Goal: Answer question/provide support: Share knowledge or assist other users

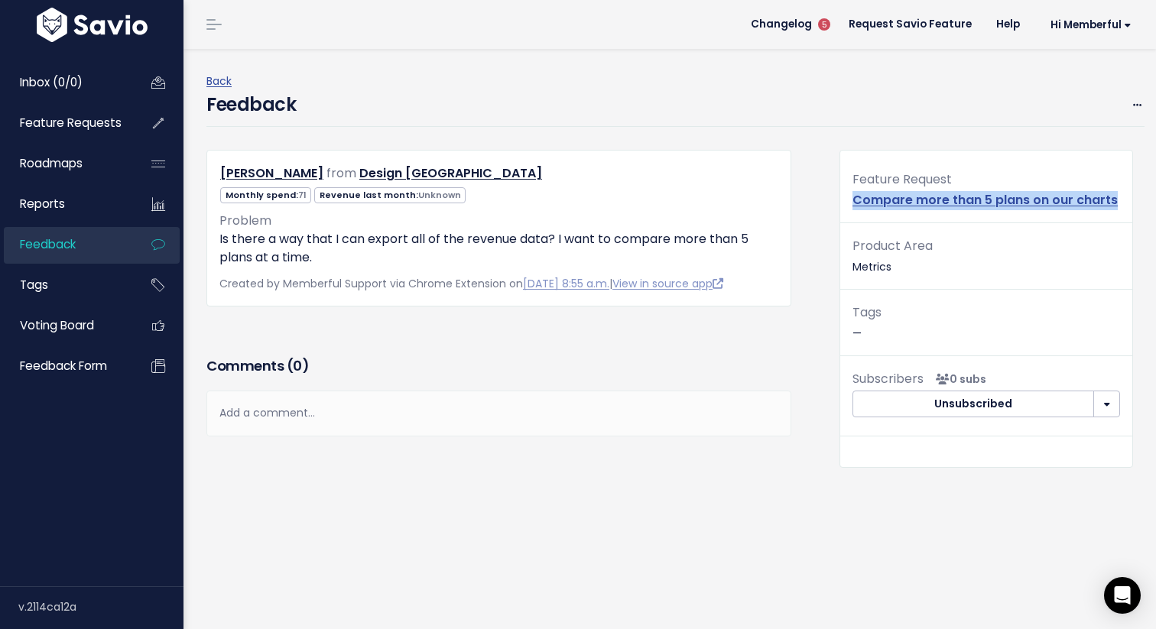
drag, startPoint x: 1117, startPoint y: 198, endPoint x: 837, endPoint y: 196, distance: 279.8
click at [837, 196] on div "Feature Request Compare more than 5 plans on our charts Product Area Metrics Ta…" at bounding box center [986, 327] width 316 height 355
copy link "Compare more than 5 plans on our charts"
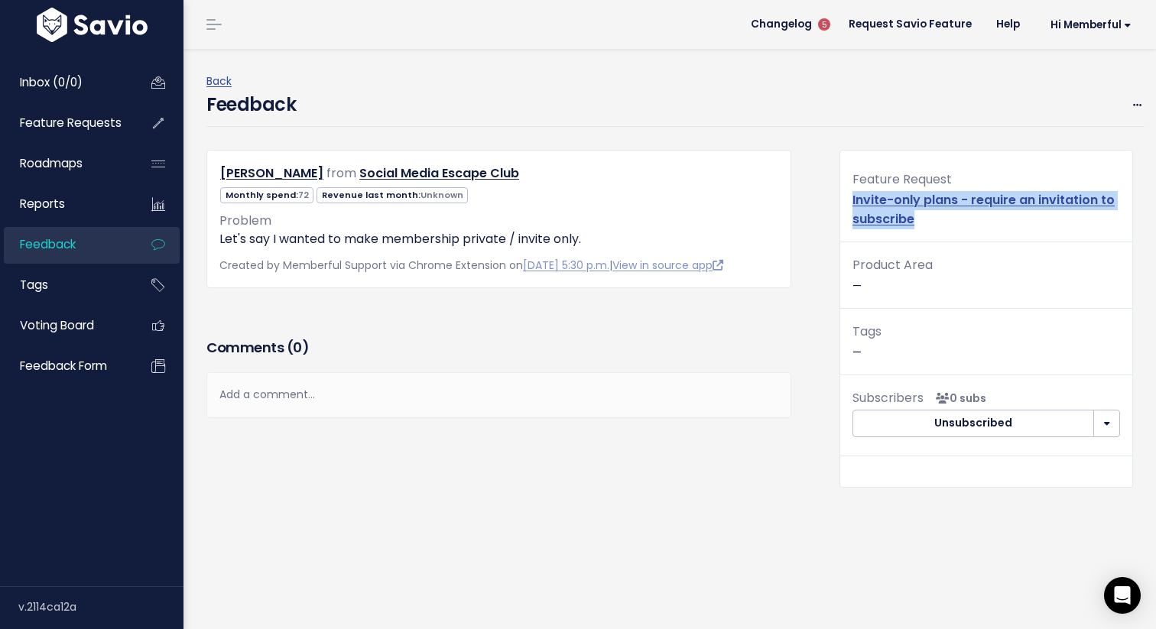
drag, startPoint x: 926, startPoint y: 221, endPoint x: 845, endPoint y: 205, distance: 81.8
click at [845, 205] on div "Feature Request Invite-only plans - require an invitation to subscribe" at bounding box center [986, 205] width 292 height 73
copy link "Invite-only plans - require an invitation to subscribe"
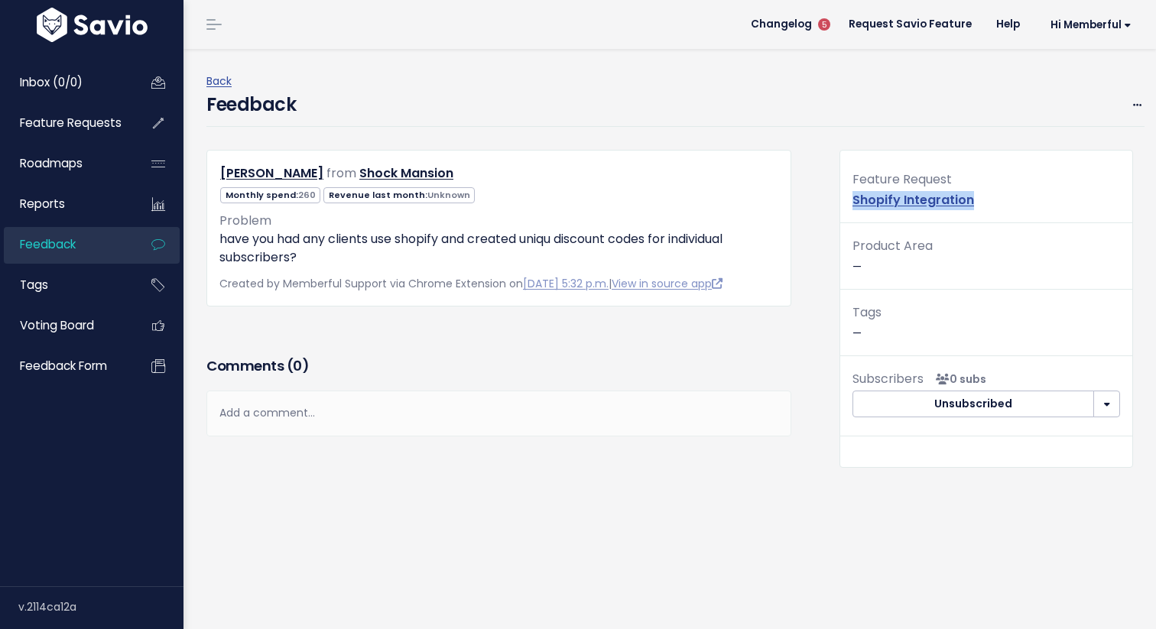
drag, startPoint x: 1001, startPoint y: 196, endPoint x: 849, endPoint y: 198, distance: 152.1
click at [849, 198] on div "Feature Request Shopify Integration" at bounding box center [986, 196] width 292 height 54
copy link "Shopify Integration"
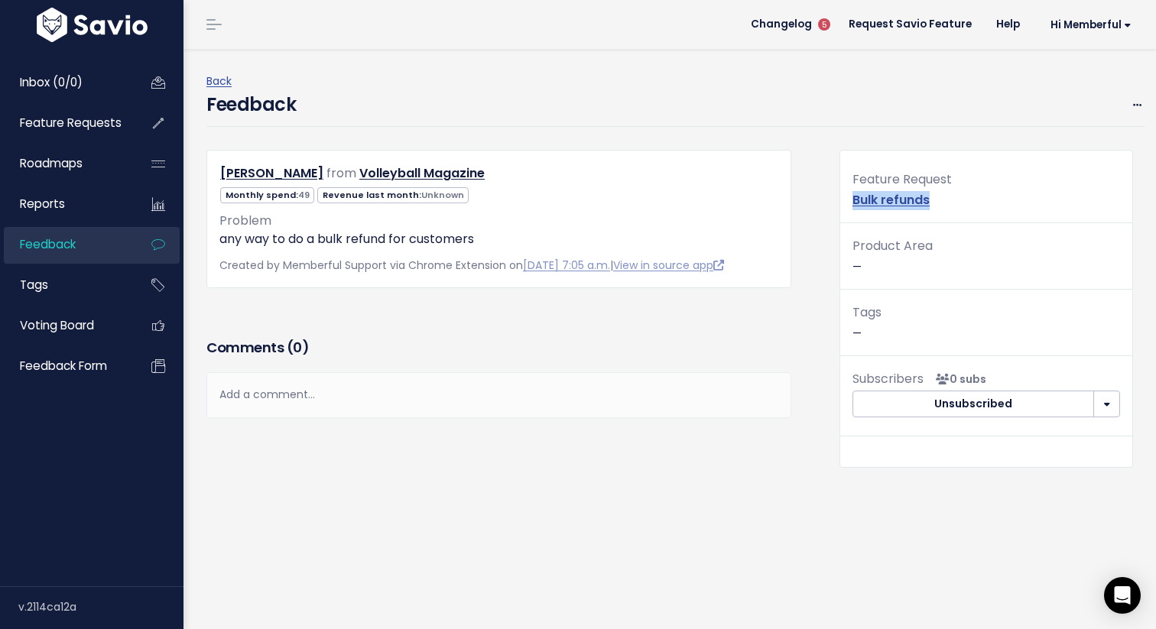
drag, startPoint x: 938, startPoint y: 195, endPoint x: 836, endPoint y: 194, distance: 101.7
click at [836, 194] on div "Feature Request Bulk refunds Product Area — Tags — Subscribers 0 subs Unsubscri…" at bounding box center [986, 318] width 316 height 336
copy link "Bulk refunds"
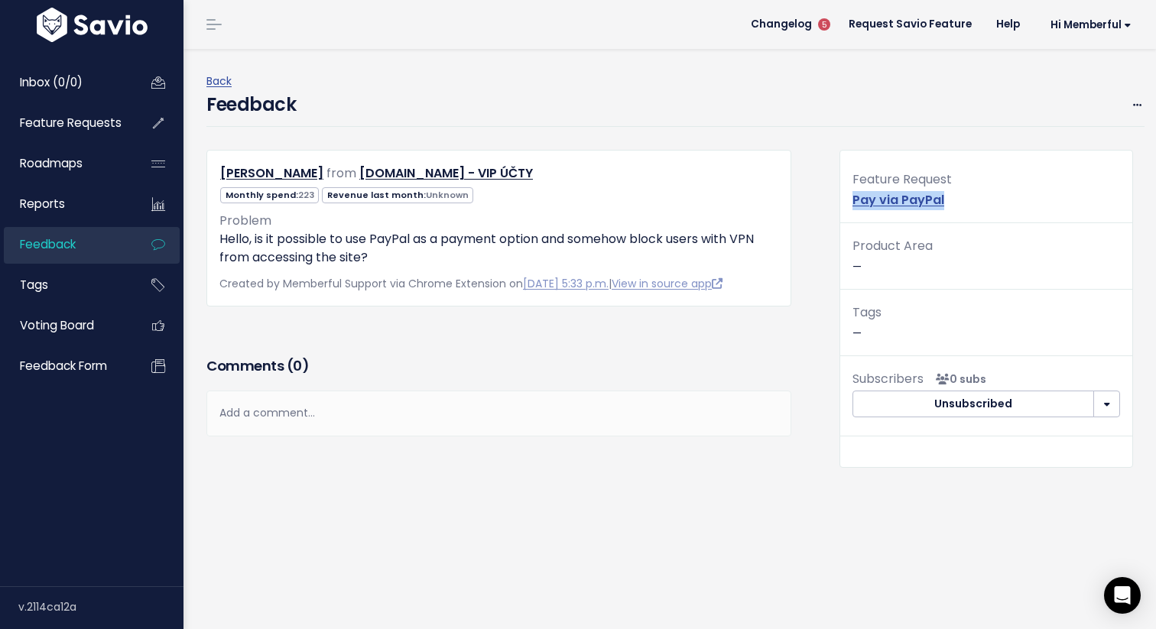
drag, startPoint x: 953, startPoint y: 206, endPoint x: 832, endPoint y: 205, distance: 120.8
click at [832, 205] on div "Feature Request Pay via PayPal Product Area — Tags — Subscribers 0 subs Unsubsc…" at bounding box center [986, 327] width 316 height 355
copy link "Pay via PayPal"
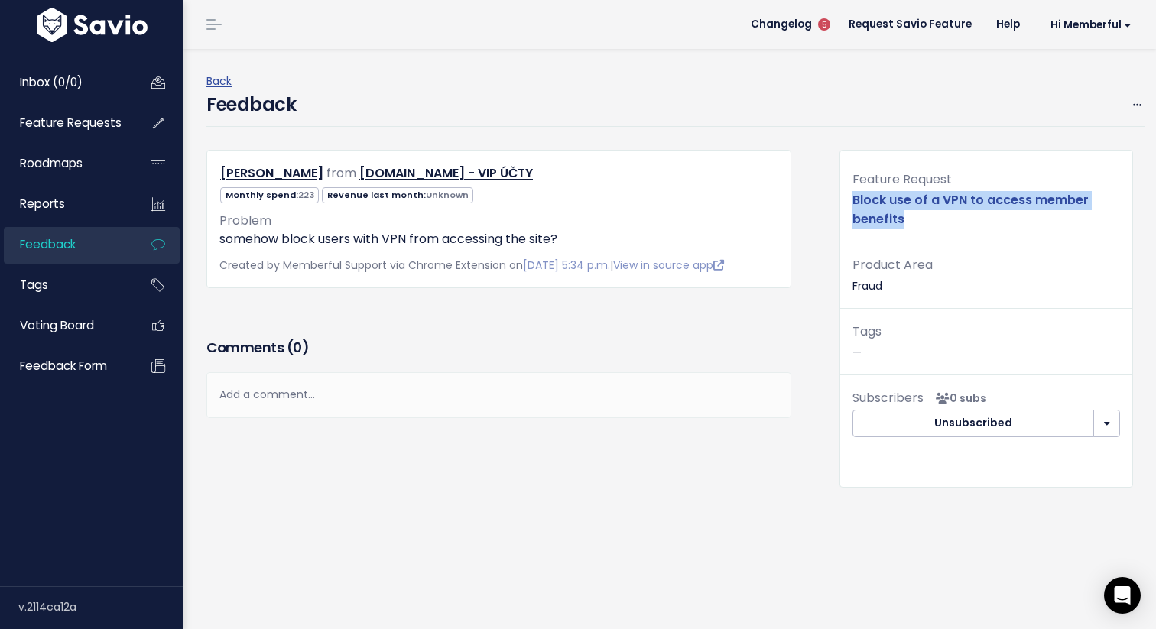
drag, startPoint x: 919, startPoint y: 216, endPoint x: 833, endPoint y: 202, distance: 86.8
click at [833, 202] on div "Feature Request Block use of a VPN to access member benefits Product Area Fraud…" at bounding box center [986, 318] width 316 height 337
copy link "Block use of a VPN to access member benefits"
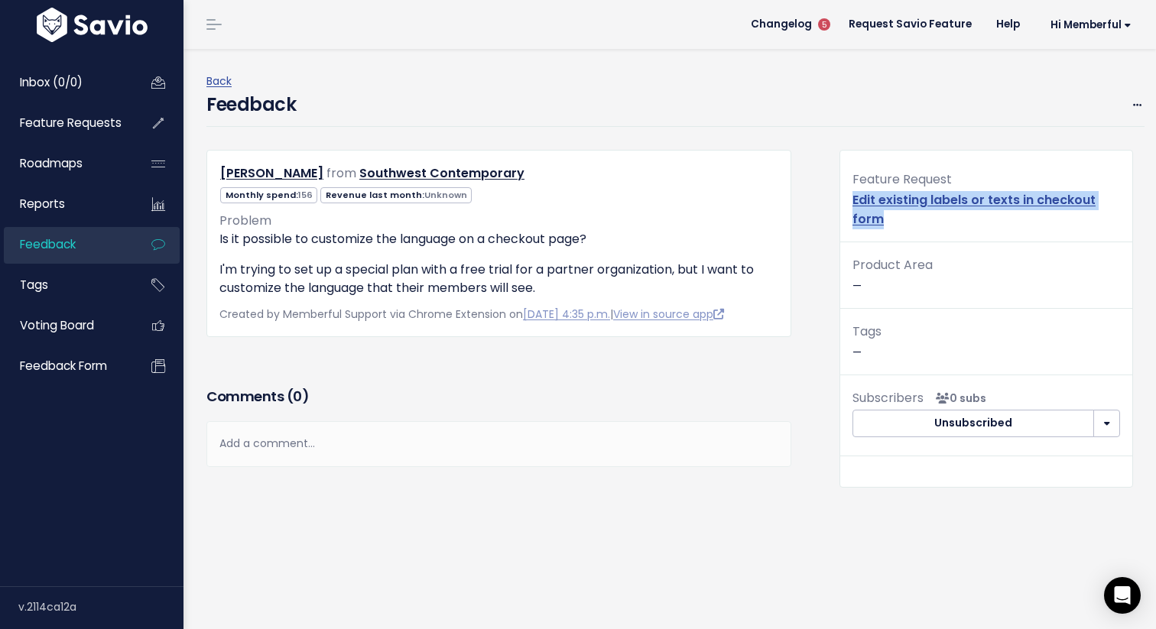
drag, startPoint x: 891, startPoint y: 218, endPoint x: 838, endPoint y: 199, distance: 56.1
click at [839, 199] on div "Feature Request Edit existing labels or texts in checkout form Product Area — T…" at bounding box center [986, 318] width 294 height 337
copy link "Edit existing labels or texts in checkout form"
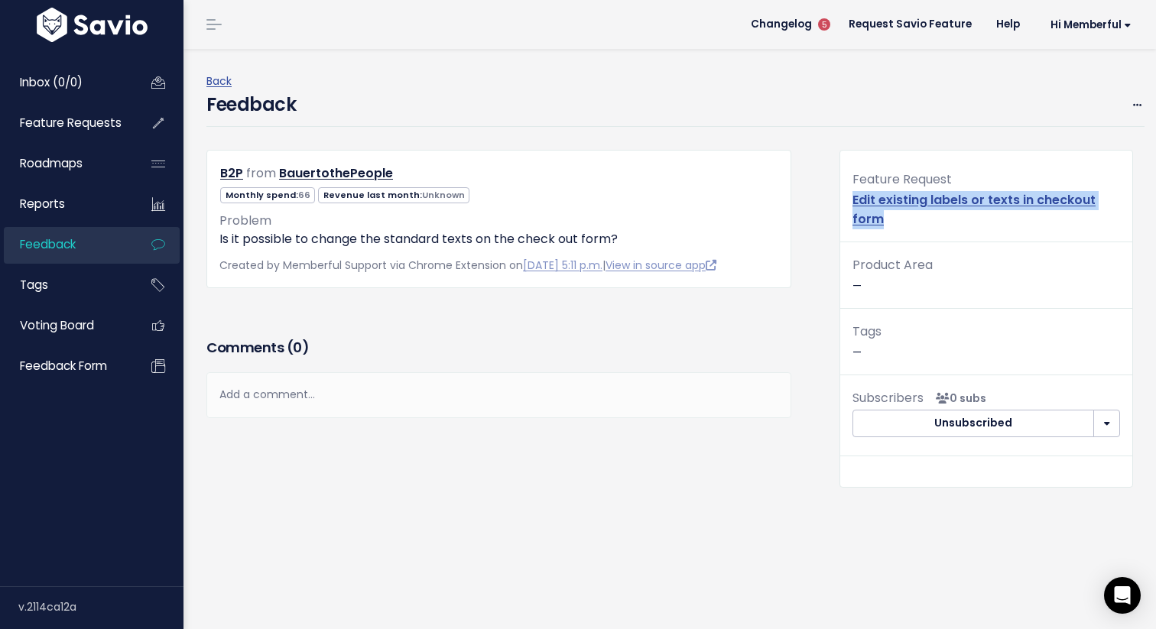
drag, startPoint x: 910, startPoint y: 215, endPoint x: 847, endPoint y: 203, distance: 64.5
click at [847, 203] on div "Feature Request Edit existing labels or texts in checkout form" at bounding box center [986, 205] width 292 height 73
copy link "Edit existing labels or texts in checkout form"
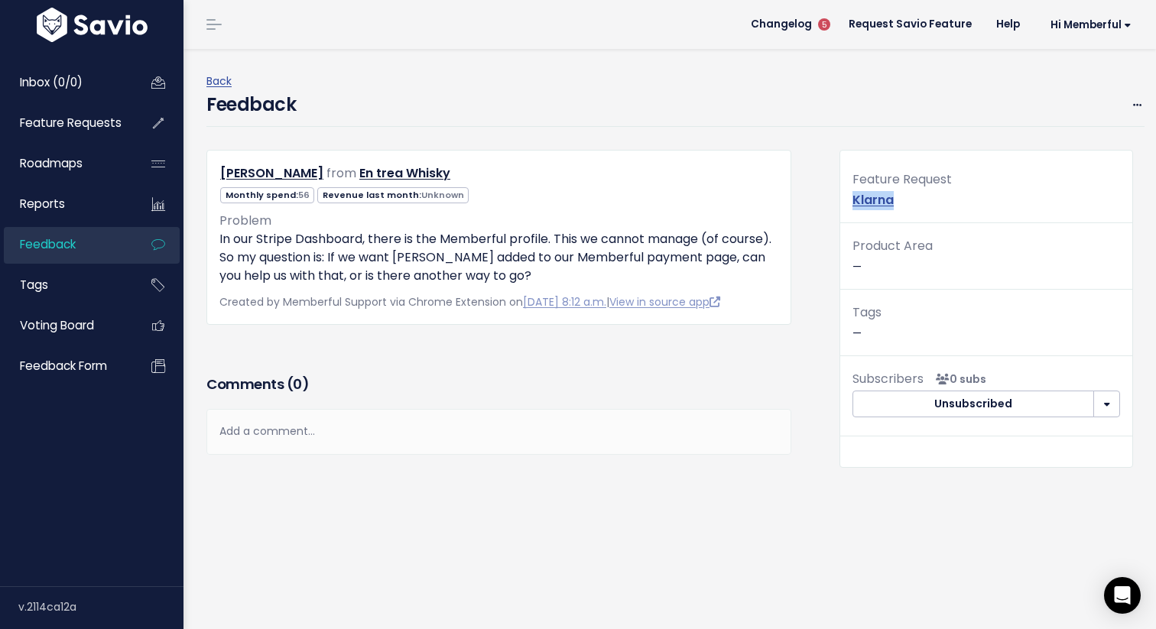
drag, startPoint x: 910, startPoint y: 206, endPoint x: 848, endPoint y: 205, distance: 62.7
click at [848, 205] on div "Feature Request Klarna" at bounding box center [986, 196] width 292 height 54
copy link "Klarna"
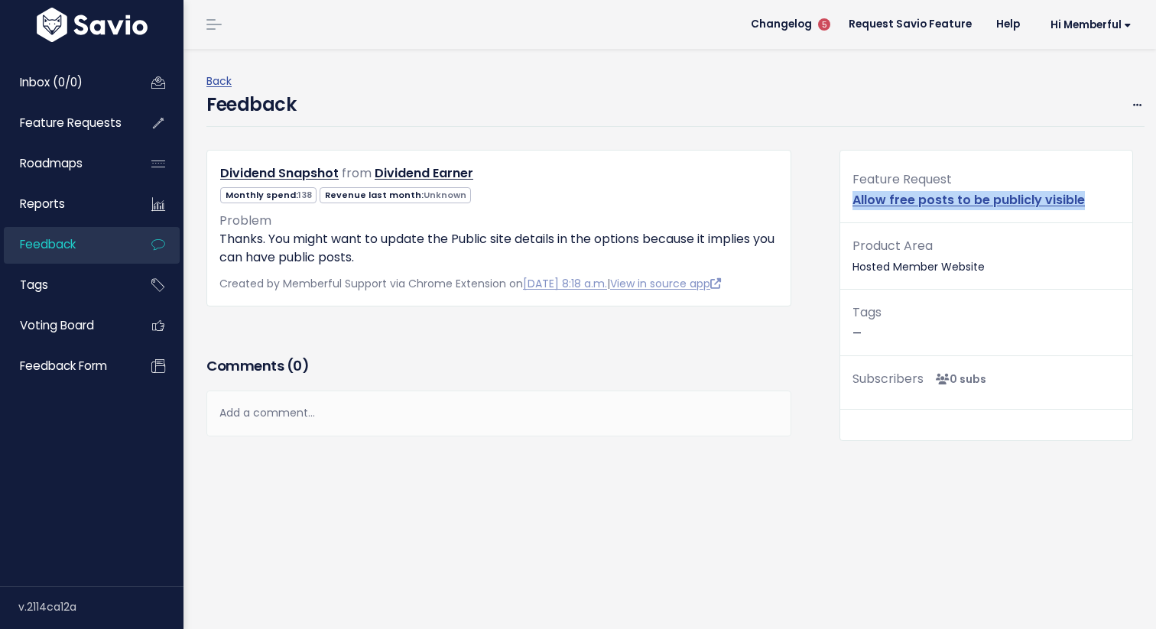
drag, startPoint x: 1097, startPoint y: 206, endPoint x: 841, endPoint y: 201, distance: 256.1
click at [841, 201] on div "Feature Request Allow free posts to be publicly visible" at bounding box center [986, 196] width 292 height 54
copy link "Allow free posts to be publicly visible"
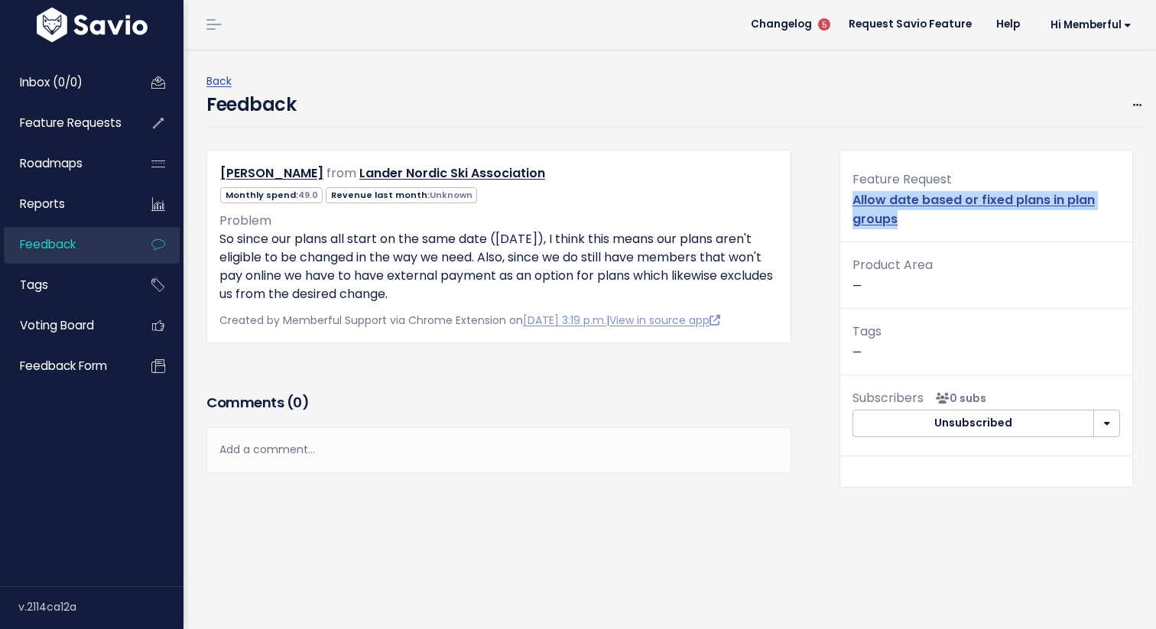
drag, startPoint x: 909, startPoint y: 218, endPoint x: 848, endPoint y: 204, distance: 61.9
click at [848, 204] on div "Feature Request Allow date based or fixed plans in plan groups" at bounding box center [986, 205] width 292 height 73
copy link "Allow date based or fixed plans in plan groups"
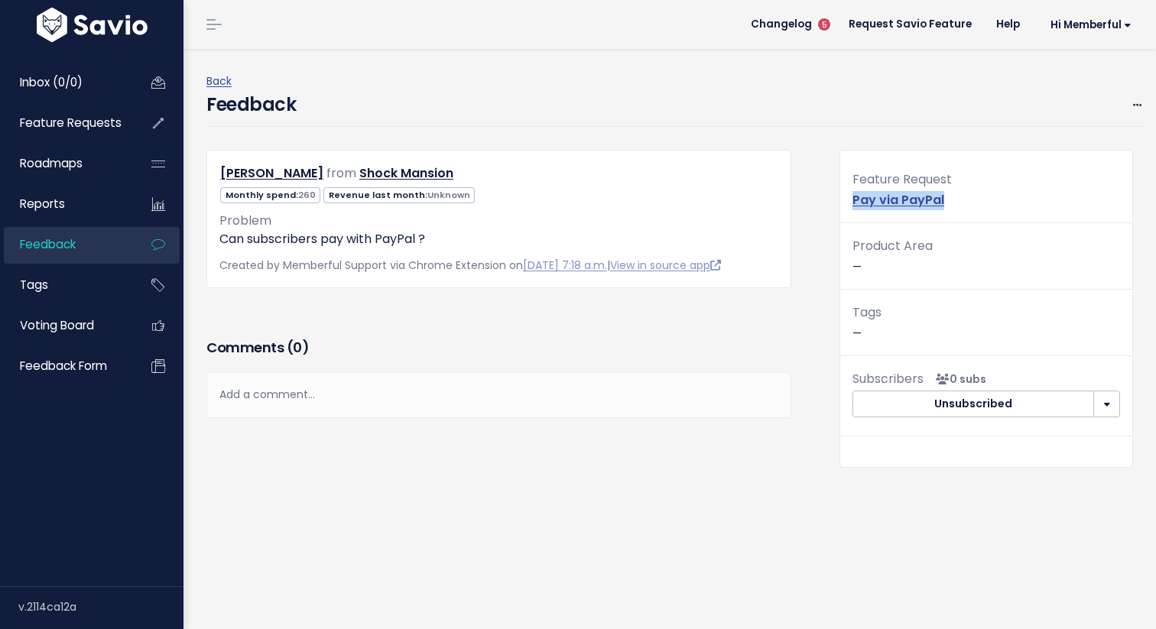
drag, startPoint x: 955, startPoint y: 196, endPoint x: 845, endPoint y: 196, distance: 109.3
click at [845, 196] on div "Feature Request Pay via PayPal" at bounding box center [986, 196] width 292 height 54
copy link "Pay via PayPal"
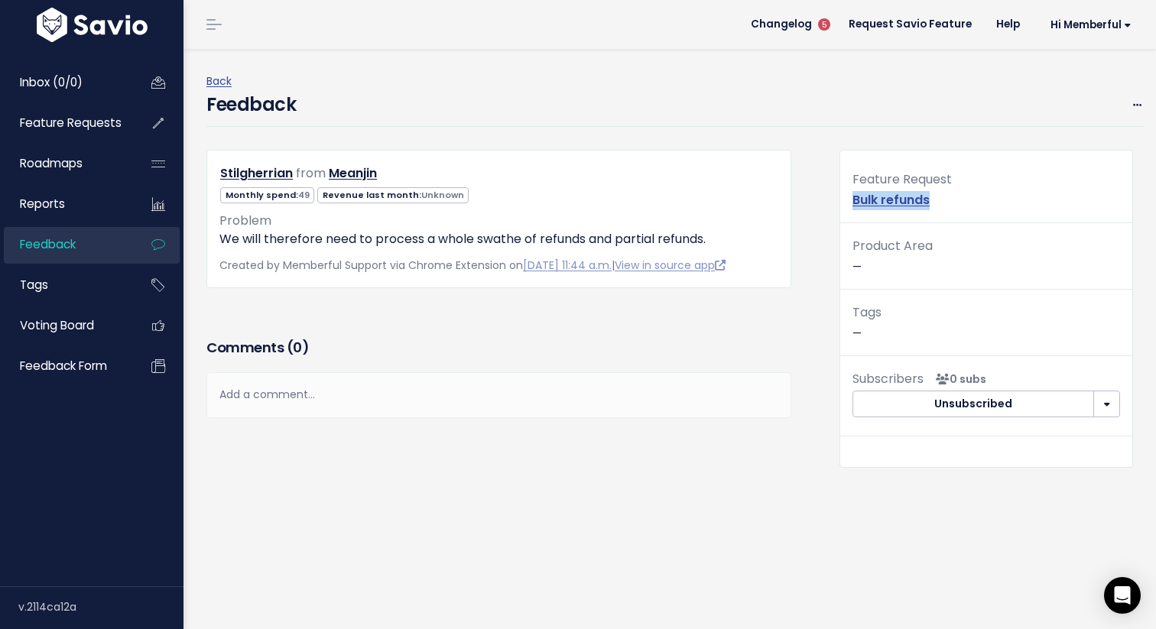
drag, startPoint x: 949, startPoint y: 199, endPoint x: 836, endPoint y: 205, distance: 112.5
click at [836, 205] on div "Feature Request Bulk refunds Product Area — Tags — Subscribers 0 subs Unsubscri…" at bounding box center [986, 318] width 316 height 336
copy link "Bulk refunds"
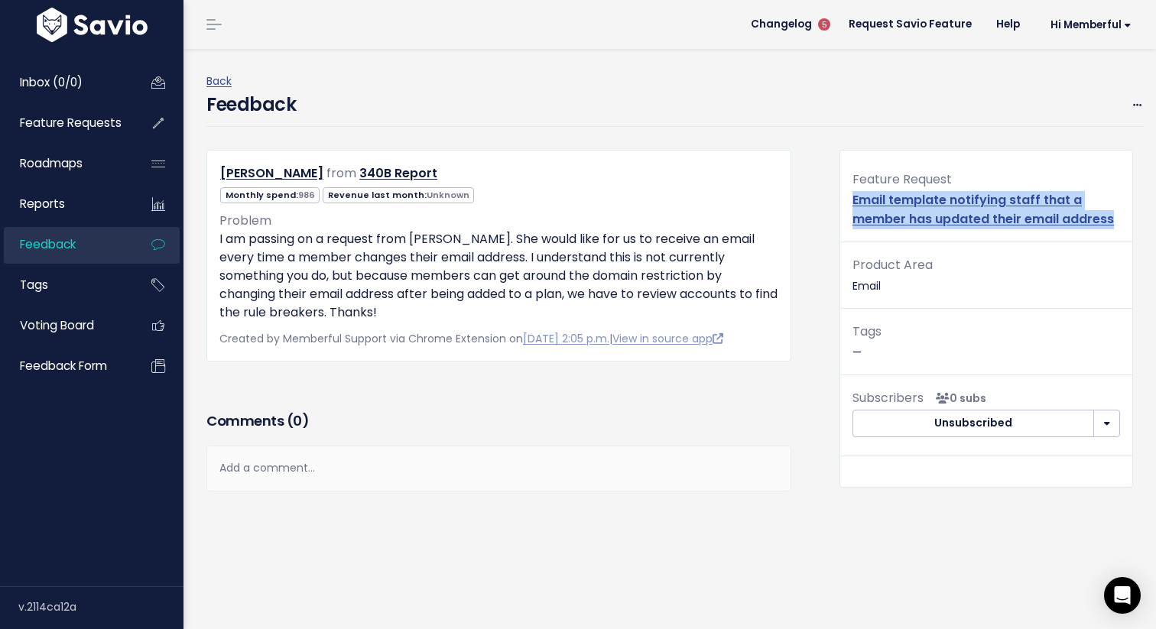
drag, startPoint x: 1119, startPoint y: 224, endPoint x: 847, endPoint y: 206, distance: 272.7
click at [847, 206] on div "Feature Request Email template notifying staff that a member has updated their …" at bounding box center [986, 205] width 292 height 73
copy link "Email template notifying staff that a member has updated their email address"
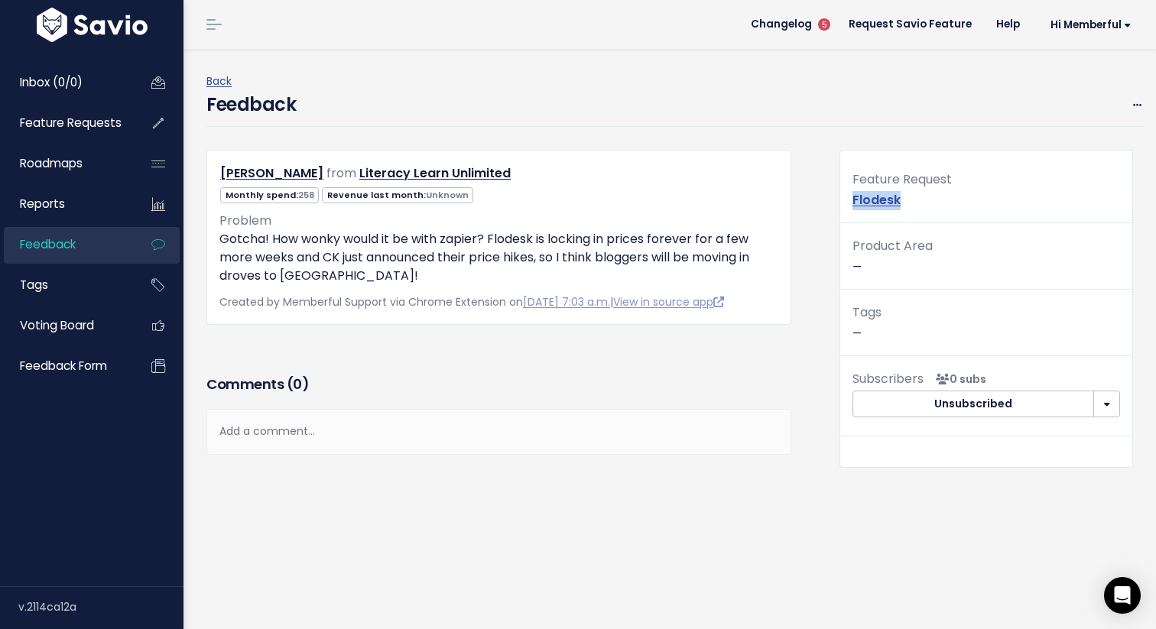
drag, startPoint x: 923, startPoint y: 206, endPoint x: 844, endPoint y: 206, distance: 79.5
click at [844, 206] on div "Feature Request Flodesk" at bounding box center [986, 196] width 292 height 54
copy link "Flodesk"
click at [881, 196] on link "Flodesk" at bounding box center [876, 200] width 48 height 18
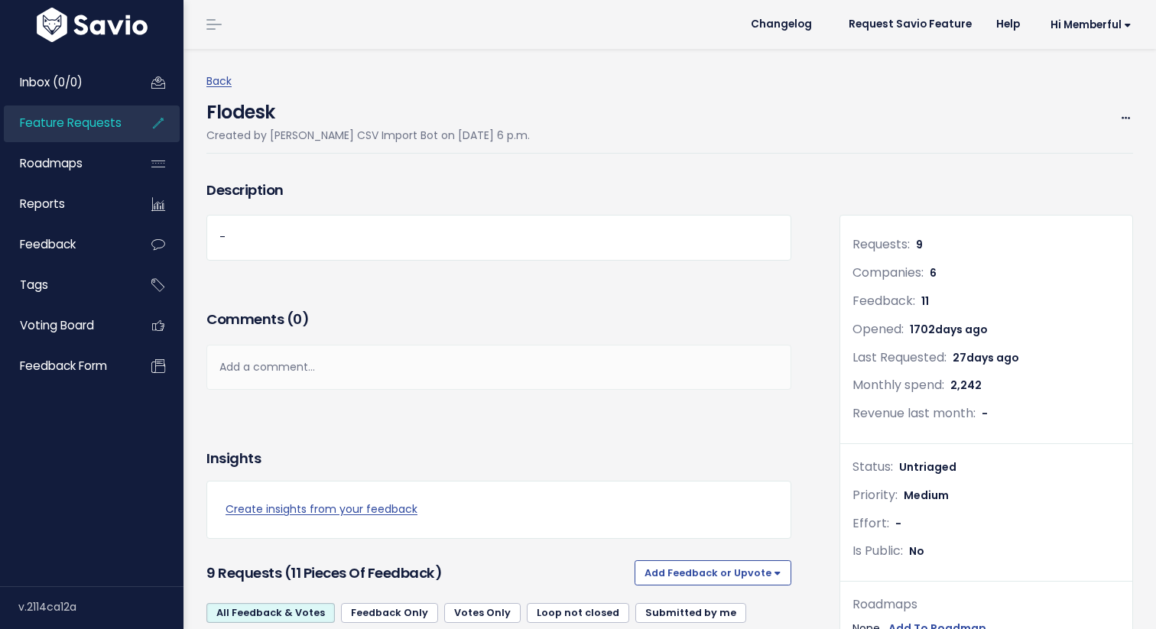
click at [1121, 107] on div "Flodesk Created by Savio CSV Import Bot on Feb. 8, 2021, 6 p.m. Edit Merge Add …" at bounding box center [669, 122] width 926 height 63
click at [1123, 127] on span at bounding box center [1125, 118] width 15 height 19
click at [1066, 167] on link "Edit" at bounding box center [1073, 161] width 113 height 30
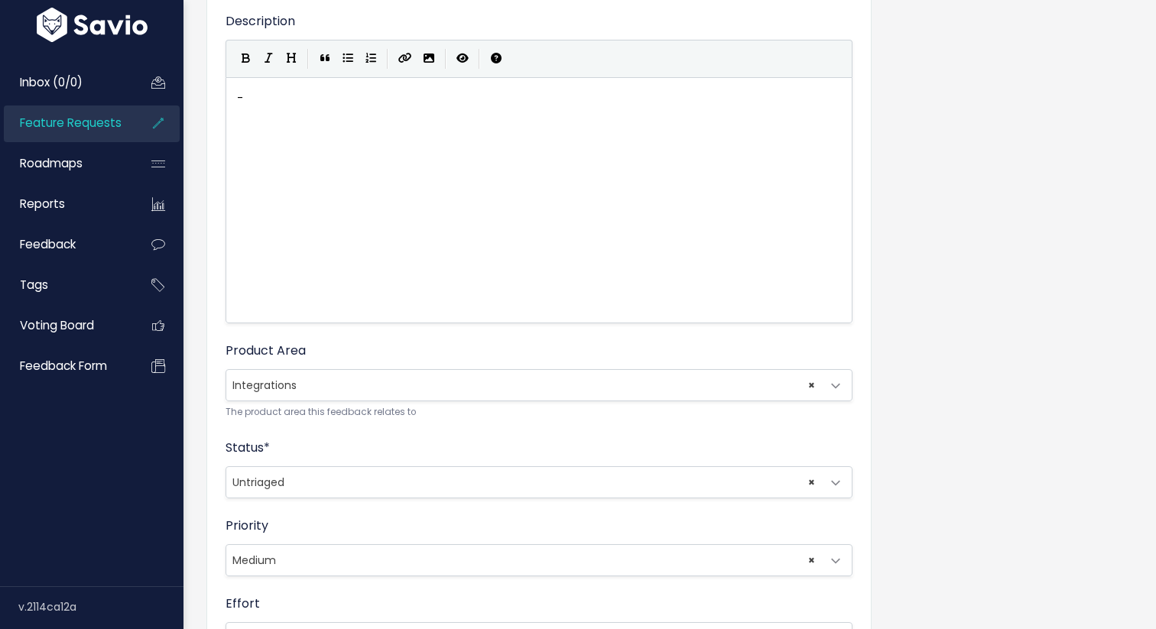
scroll to position [582, 0]
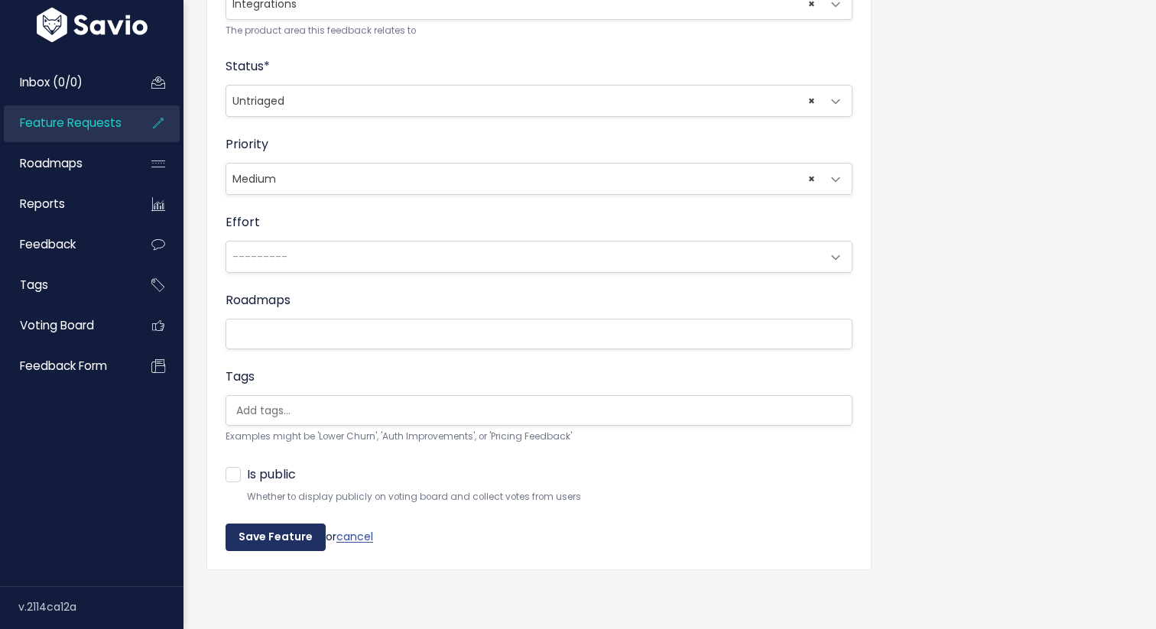
type input "Flodesk integration"
click at [284, 534] on input "Save Feature" at bounding box center [275, 538] width 100 height 28
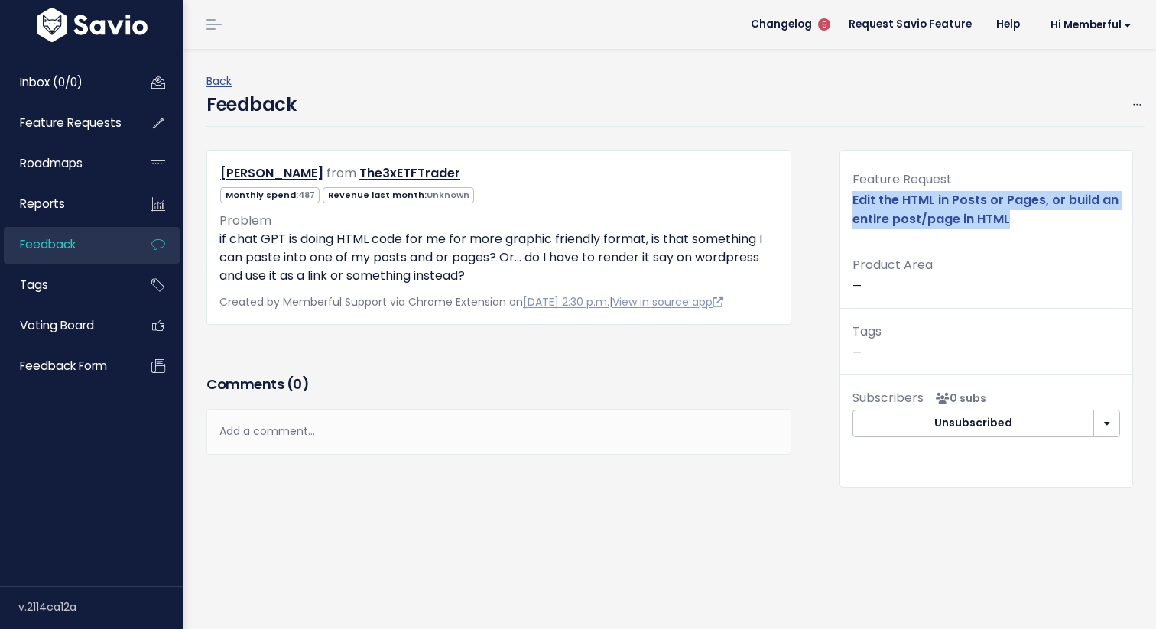
drag, startPoint x: 1034, startPoint y: 216, endPoint x: 844, endPoint y: 202, distance: 190.9
click at [844, 202] on div "Feature Request Edit the HTML in Posts or Pages, or build an entire post/page i…" at bounding box center [986, 205] width 292 height 73
copy link "Edit the HTML in Posts or Pages, or build an entire post/page in HTML"
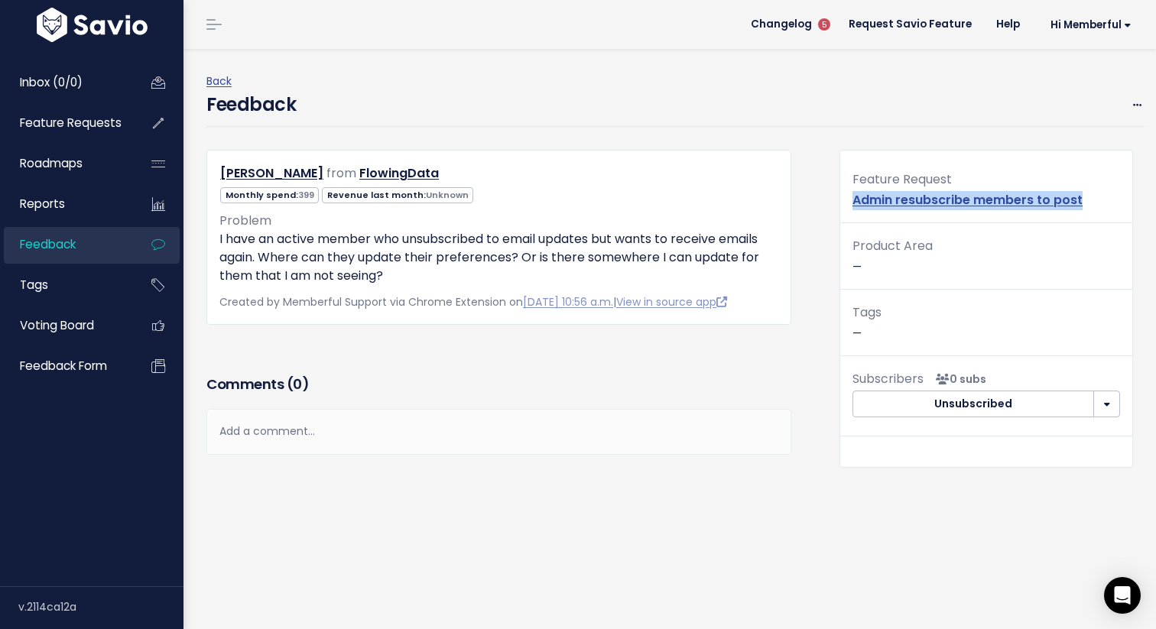
drag, startPoint x: 1089, startPoint y: 197, endPoint x: 848, endPoint y: 200, distance: 240.8
click at [848, 200] on div "Feature Request Admin resubscribe members to post" at bounding box center [986, 196] width 292 height 54
copy link "Admin resubscribe members to post"
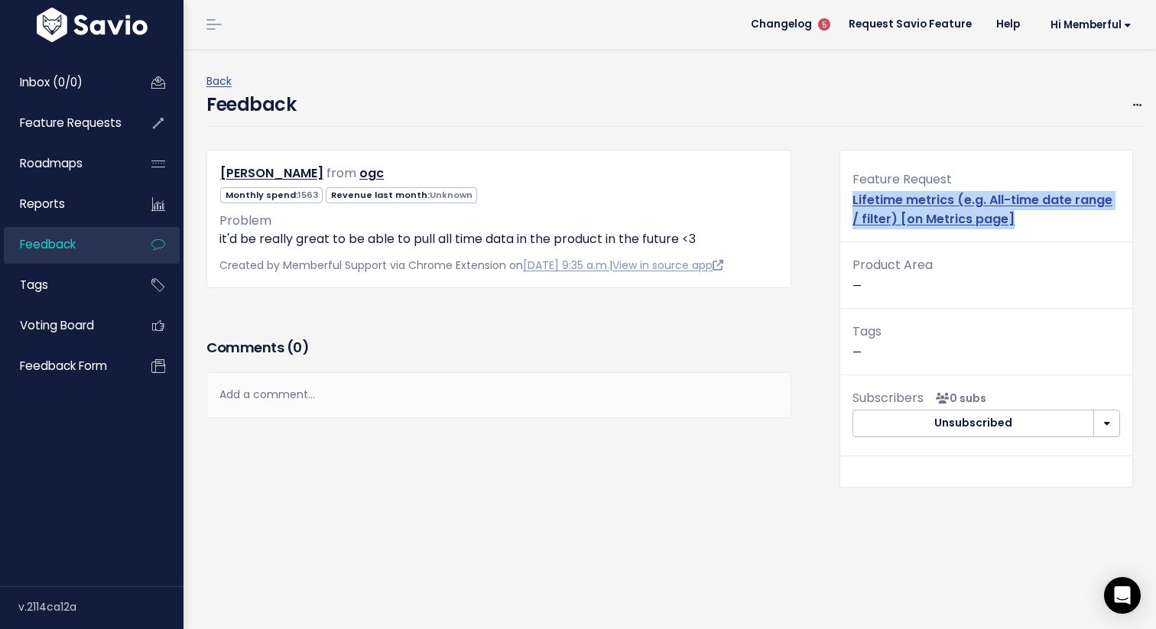
drag, startPoint x: 1036, startPoint y: 228, endPoint x: 847, endPoint y: 205, distance: 190.2
click at [847, 205] on div "Feature Request Lifetime metrics (e.g. All-time date range / filter) [on Metric…" at bounding box center [986, 205] width 292 height 73
copy link "Lifetime metrics (e.g. All-time date range / filter) [on Metrics page]"
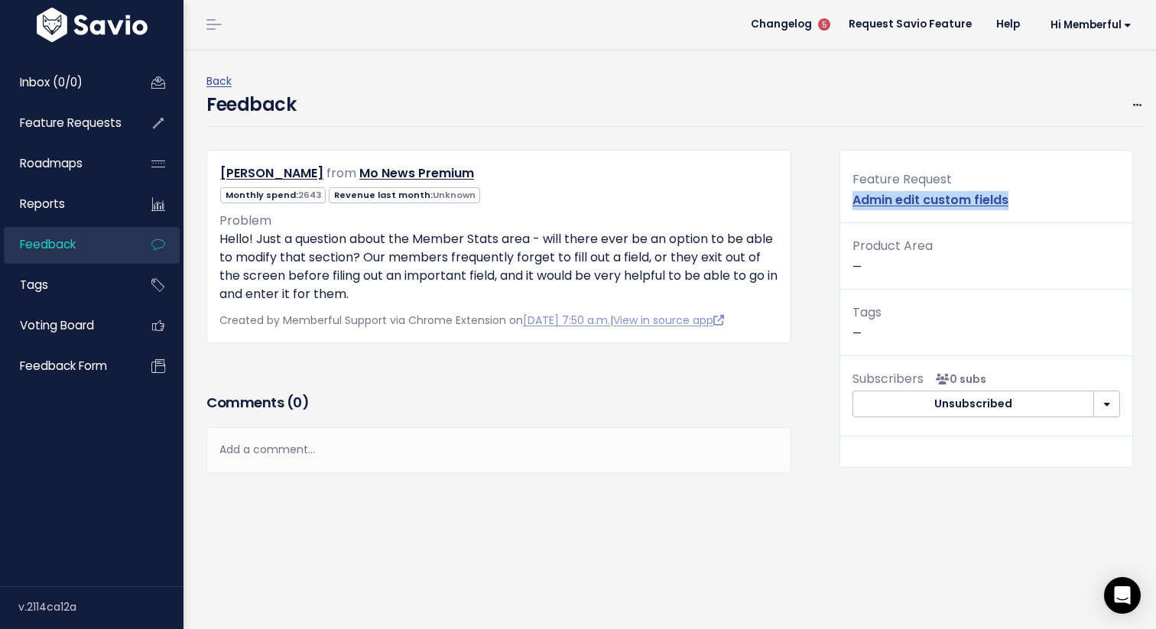
drag, startPoint x: 1023, startPoint y: 206, endPoint x: 849, endPoint y: 203, distance: 174.3
click at [849, 203] on div "Feature Request Admin edit custom fields" at bounding box center [986, 196] width 292 height 54
copy link "Admin edit custom fields"
drag, startPoint x: 1077, startPoint y: 201, endPoint x: 840, endPoint y: 196, distance: 237.0
click at [840, 196] on div "Feature Request Disable CWYP for an active plan" at bounding box center [986, 196] width 292 height 54
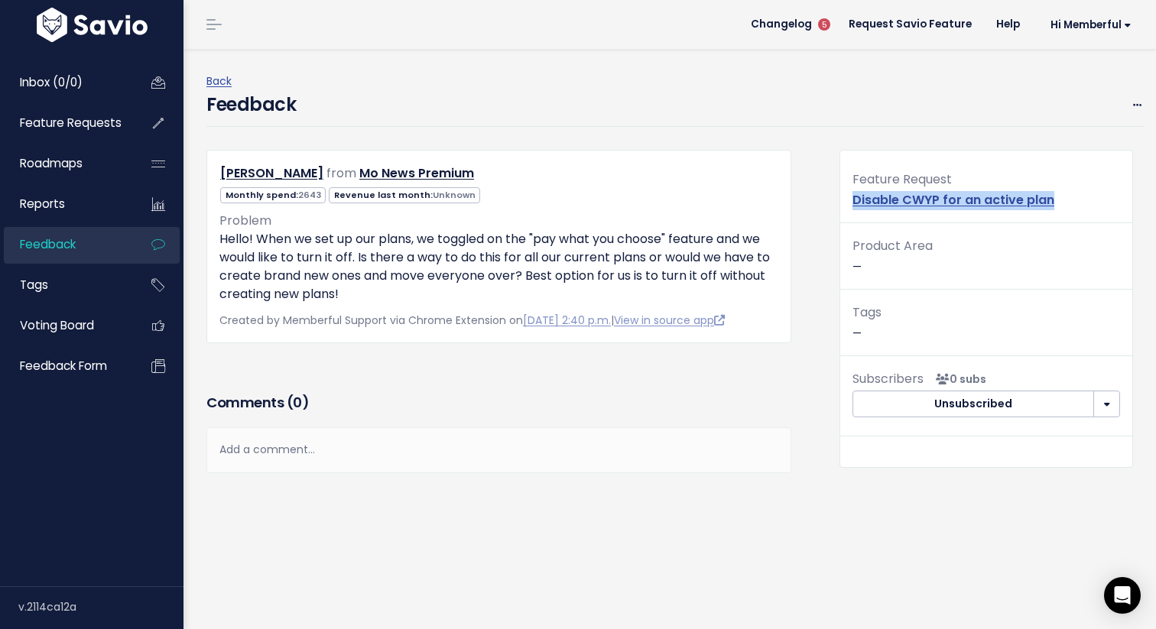
copy link "Disable CWYP for an active plan"
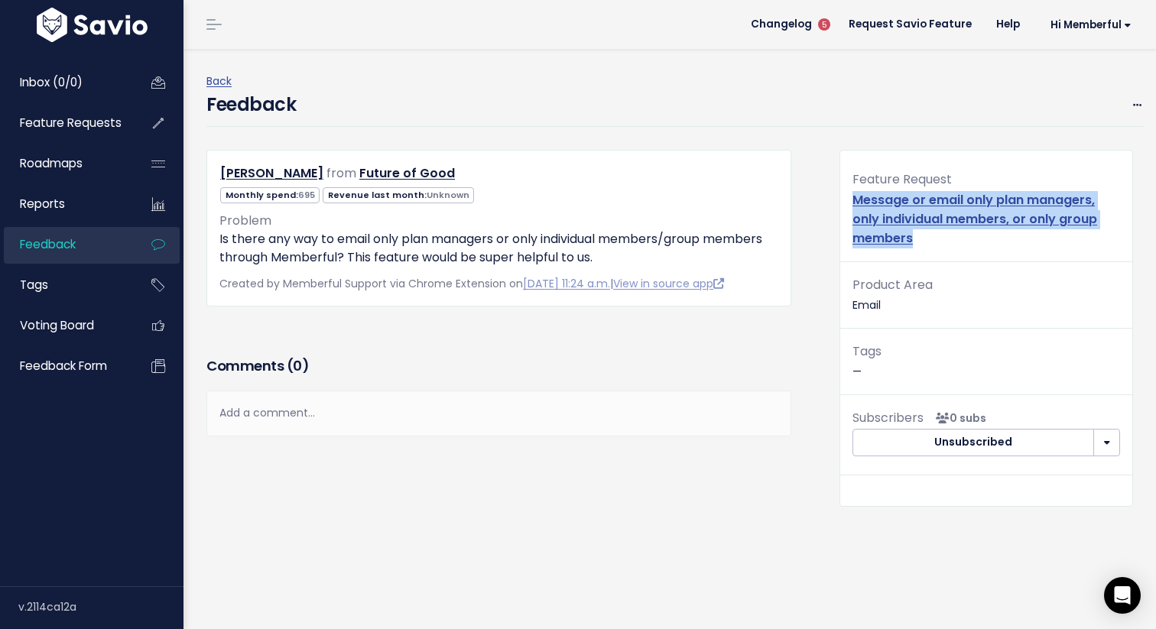
drag, startPoint x: 936, startPoint y: 242, endPoint x: 835, endPoint y: 206, distance: 106.4
click at [835, 206] on div "Feature Request Message or email only plan managers, only individual members, o…" at bounding box center [986, 328] width 316 height 357
copy link "Message or email only plan managers, only individual members, or only group mem…"
drag, startPoint x: 971, startPoint y: 237, endPoint x: 851, endPoint y: 201, distance: 125.3
click at [851, 201] on div "Feature Request Message or email only plan managers, only individual members, o…" at bounding box center [986, 215] width 292 height 92
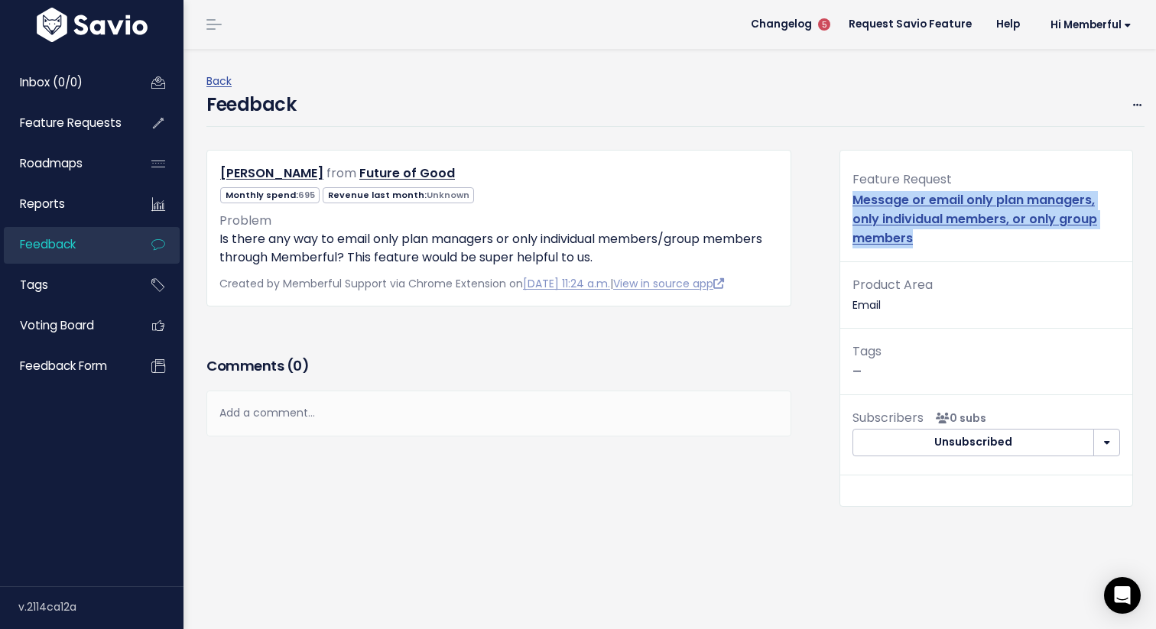
copy link "Message or email only plan managers, only individual members, or only group mem…"
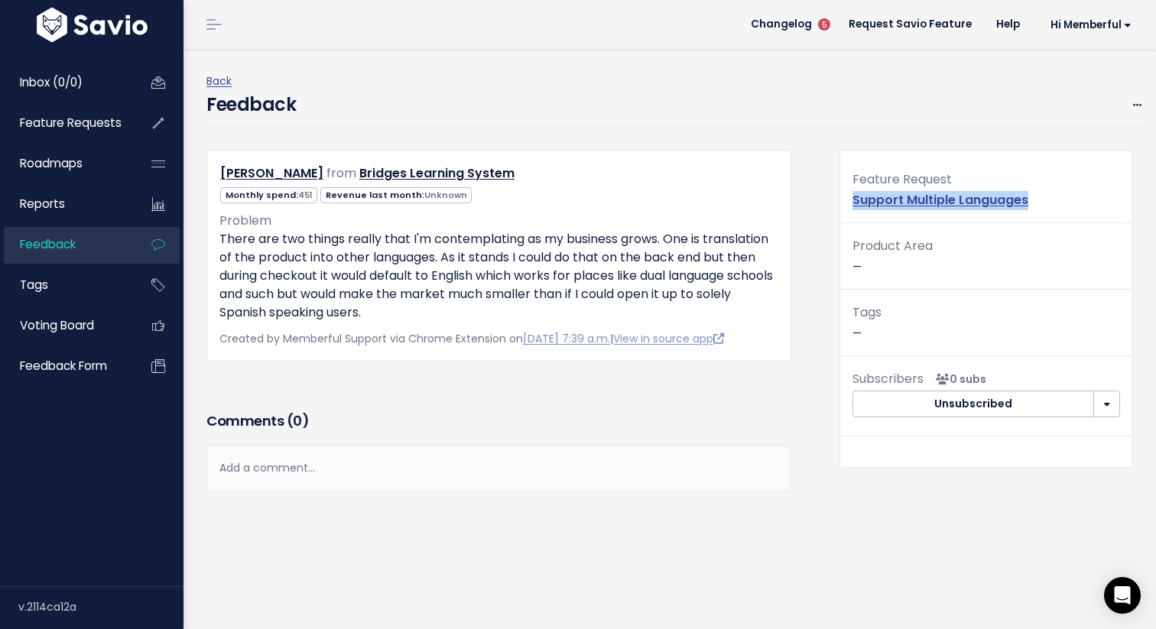
drag, startPoint x: 1046, startPoint y: 199, endPoint x: 842, endPoint y: 191, distance: 205.0
click at [842, 191] on div "Feature Request Support Multiple Languages" at bounding box center [986, 196] width 292 height 54
copy link "Support Multiple Languages"
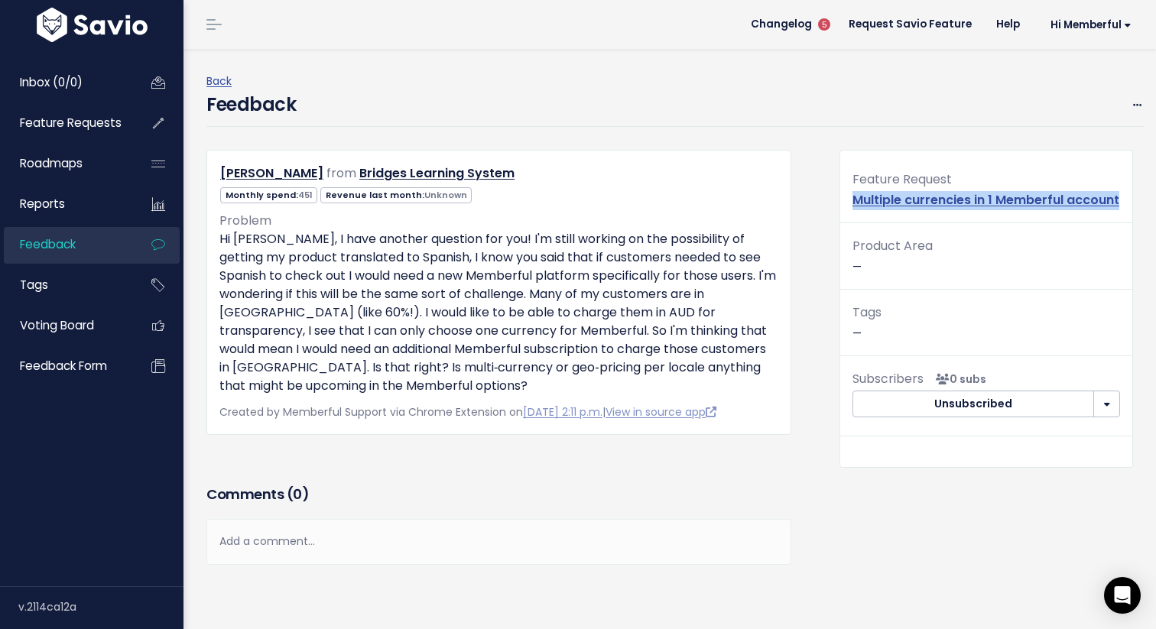
drag, startPoint x: 1126, startPoint y: 203, endPoint x: 848, endPoint y: 202, distance: 278.2
click at [848, 202] on div "Feature Request Multiple currencies in 1 Memberful account" at bounding box center [986, 196] width 292 height 54
copy link "Multiple currencies in 1 Memberful account"
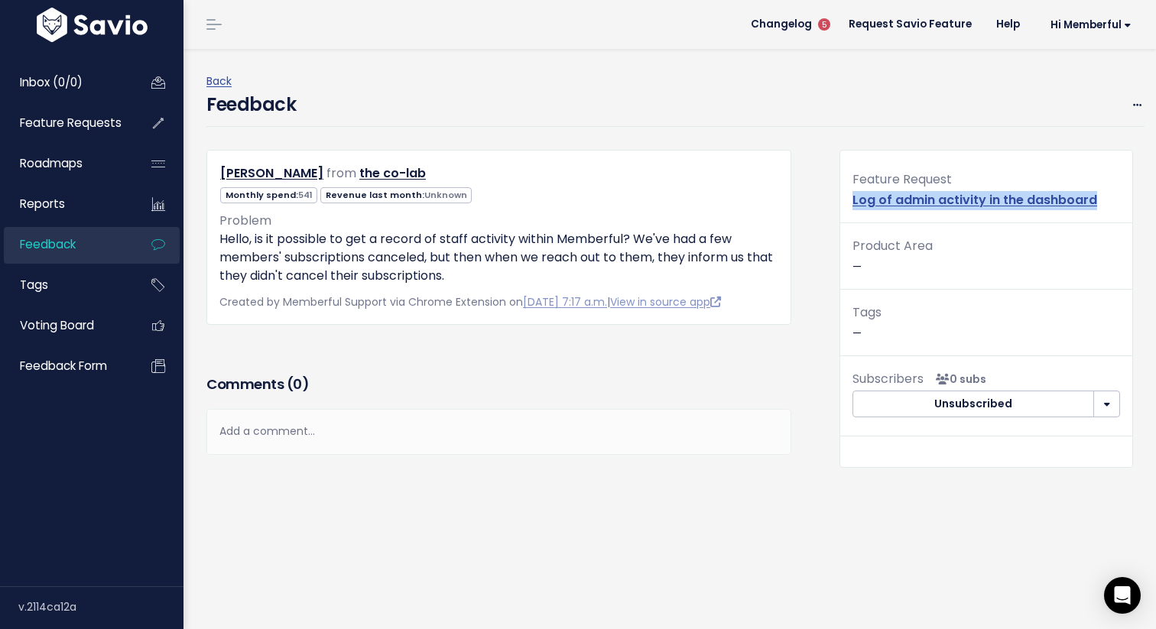
drag, startPoint x: 1110, startPoint y: 201, endPoint x: 845, endPoint y: 194, distance: 264.6
click at [845, 194] on div "Feature Request Log of admin activity in the dashboard" at bounding box center [986, 196] width 292 height 54
copy link "Log of admin activity in the dashboard"
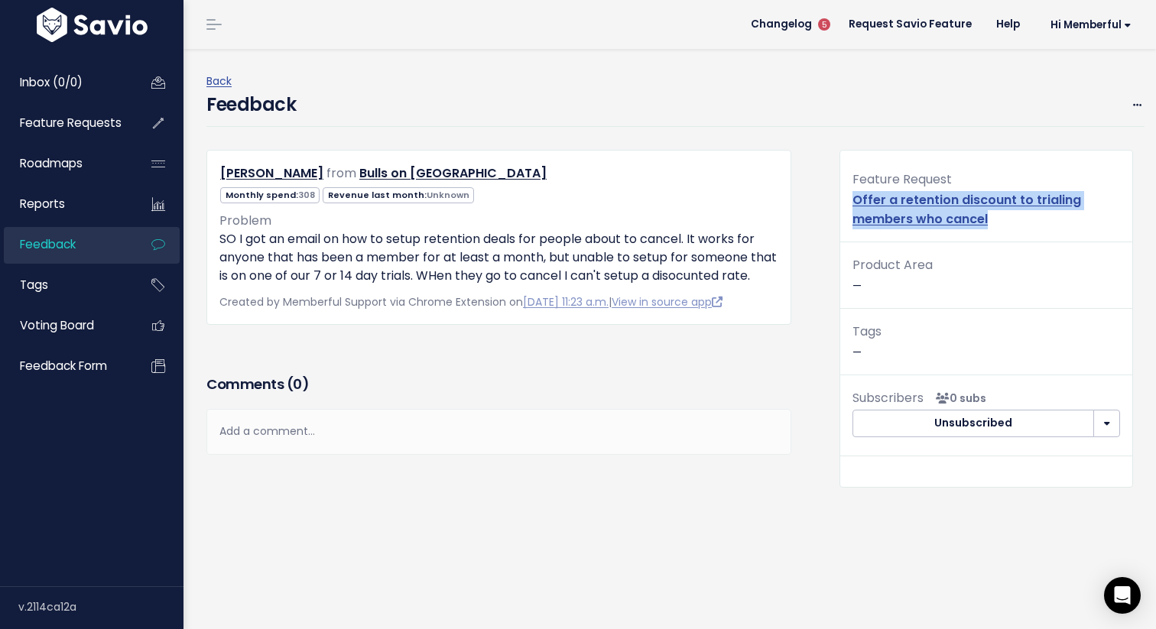
drag, startPoint x: 1020, startPoint y: 223, endPoint x: 851, endPoint y: 206, distance: 170.5
click at [851, 206] on div "Feature Request Offer a retention discount to trialing members who cancel" at bounding box center [986, 205] width 292 height 73
copy link "Offer a retention discount to trialing members who cancel"
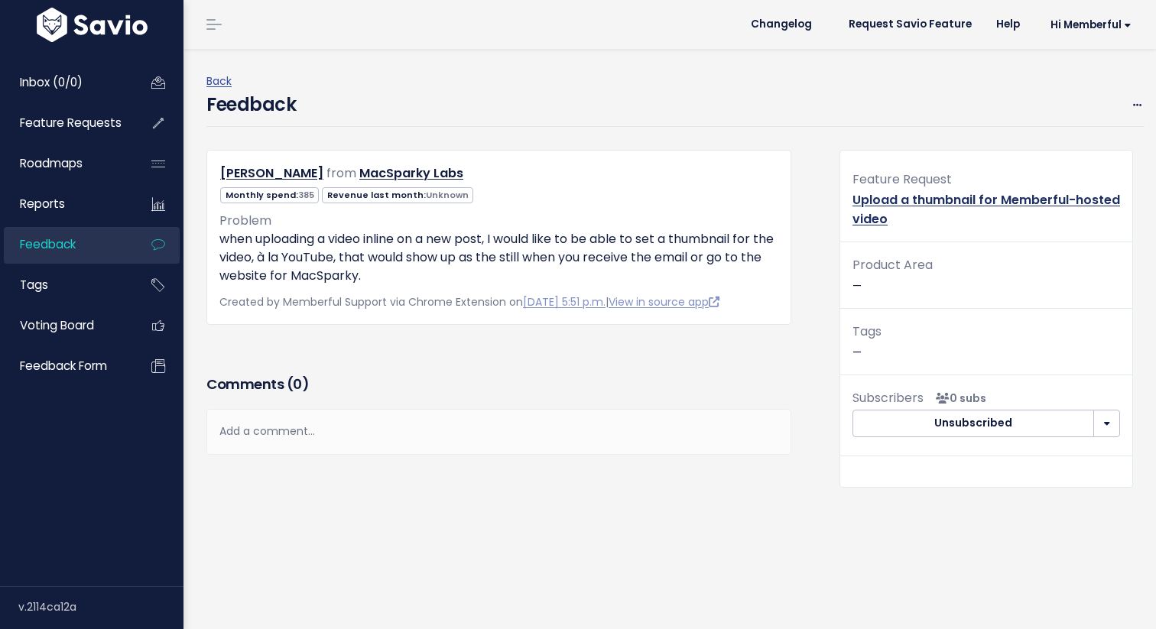
click at [871, 199] on link "Upload a thumbnail for Memberful-hosted video" at bounding box center [986, 209] width 268 height 37
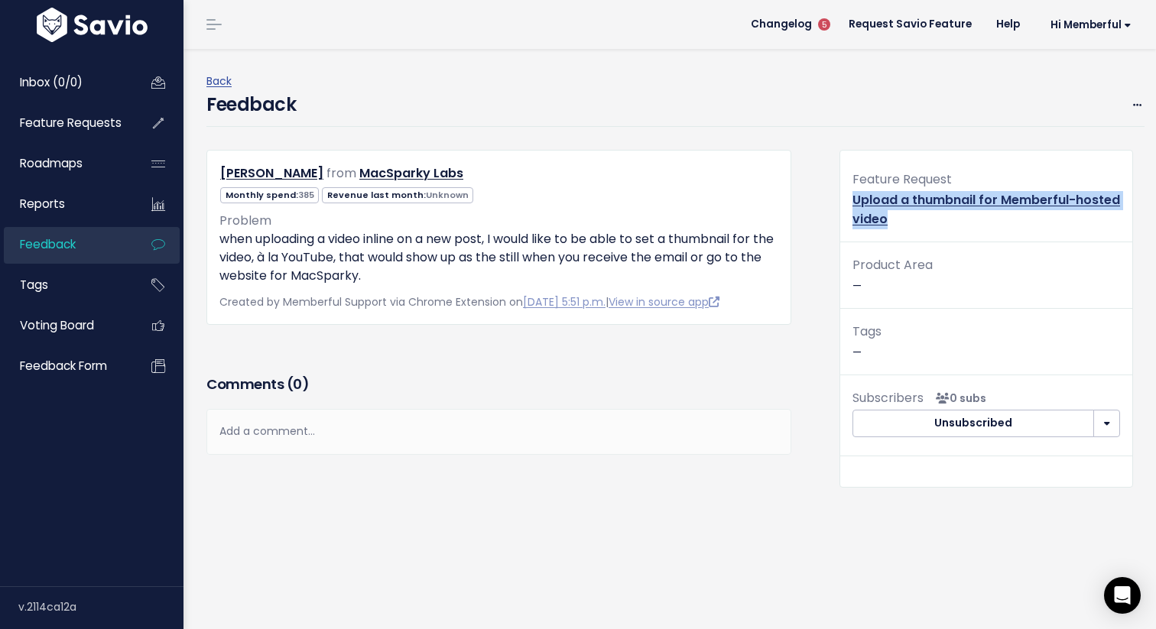
drag, startPoint x: 900, startPoint y: 222, endPoint x: 855, endPoint y: 200, distance: 49.9
click at [855, 200] on div "Feature Request Upload a thumbnail for Memberful-hosted video" at bounding box center [986, 205] width 292 height 73
copy link "Upload a thumbnail for Memberful-hosted video"
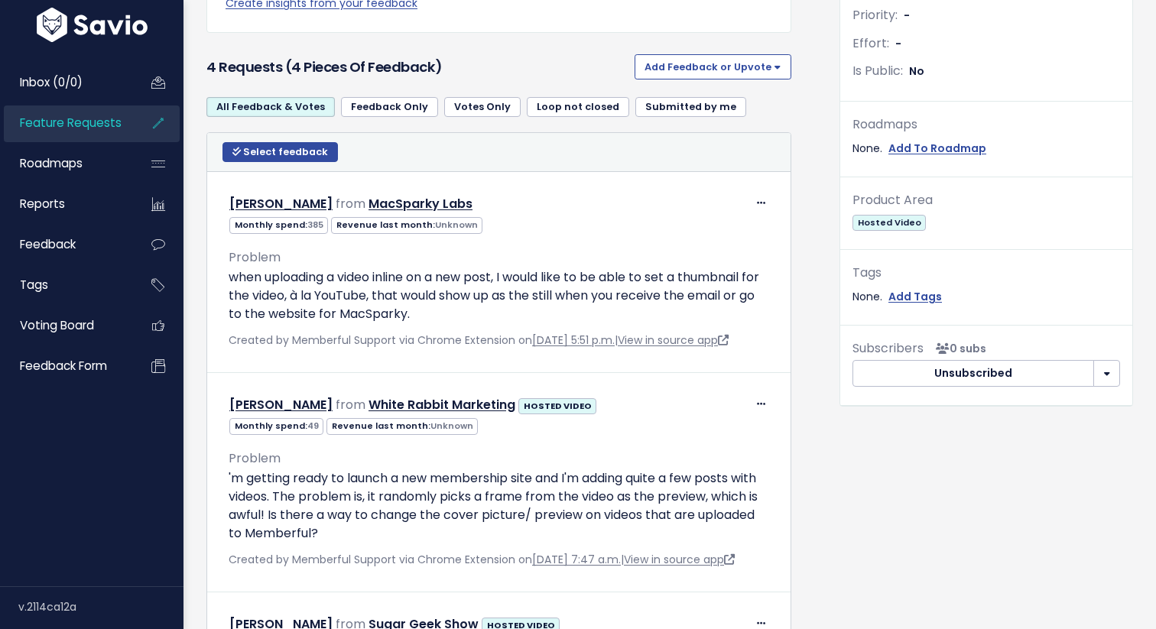
scroll to position [461, 0]
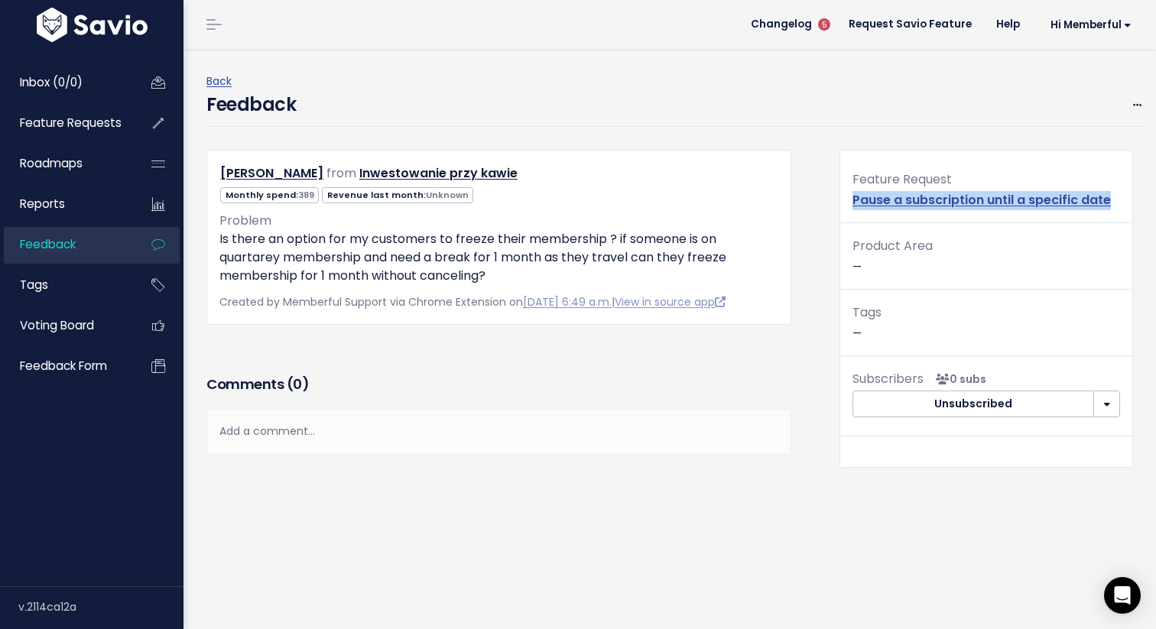
drag, startPoint x: 1116, startPoint y: 197, endPoint x: 842, endPoint y: 204, distance: 274.5
click at [842, 204] on div "Feature Request Pause a subscription until a specific date" at bounding box center [986, 196] width 292 height 54
copy link "Pause a subscription until a specific date"
